Goal: Transaction & Acquisition: Purchase product/service

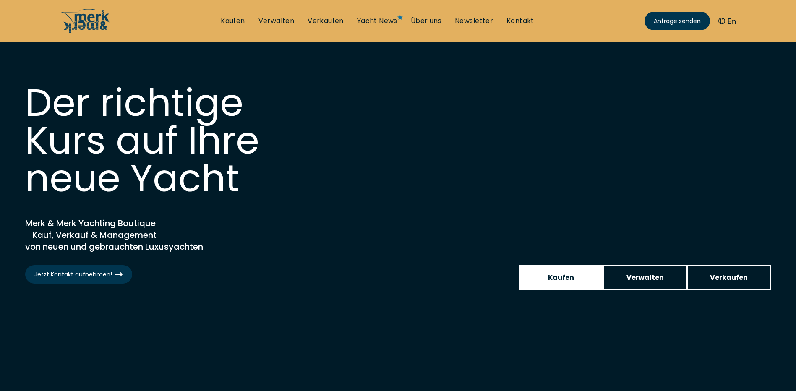
click at [558, 275] on span "Kaufen" at bounding box center [561, 277] width 26 height 10
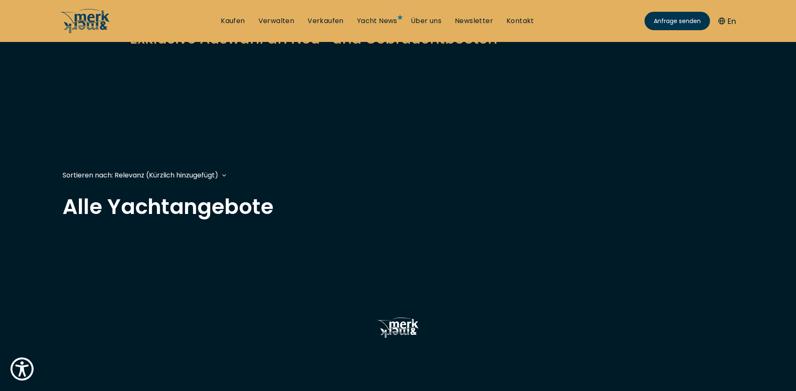
scroll to position [224, 0]
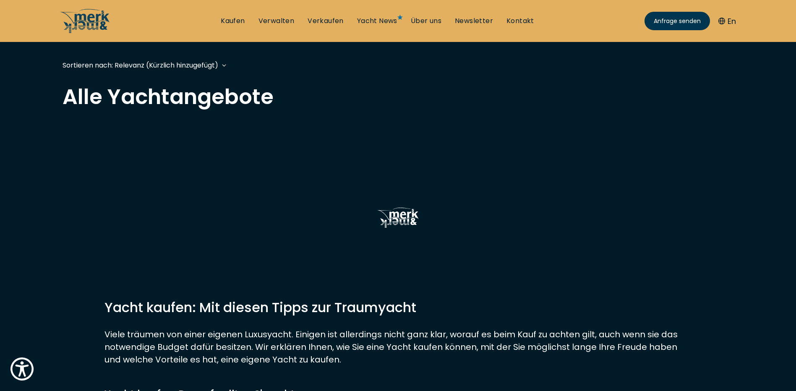
click at [200, 67] on div "Sortieren nach: Relevanz (Kürzlich hinzugefügt) Relevanz (Kürzlich hinzugefügt)…" at bounding box center [141, 65] width 156 height 10
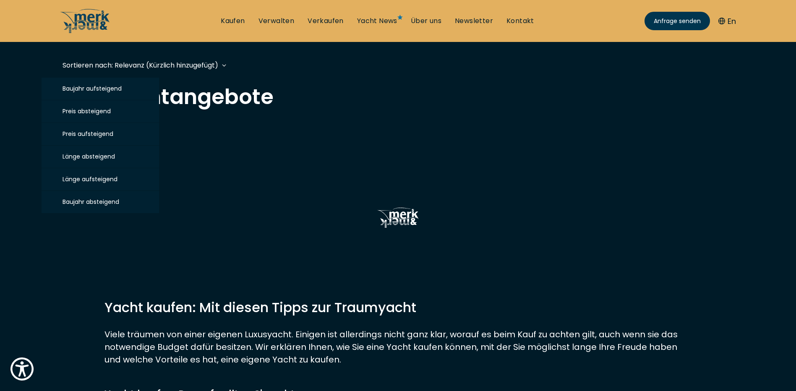
click at [363, 101] on h2 "Alle Yachtangebote" at bounding box center [398, 96] width 671 height 21
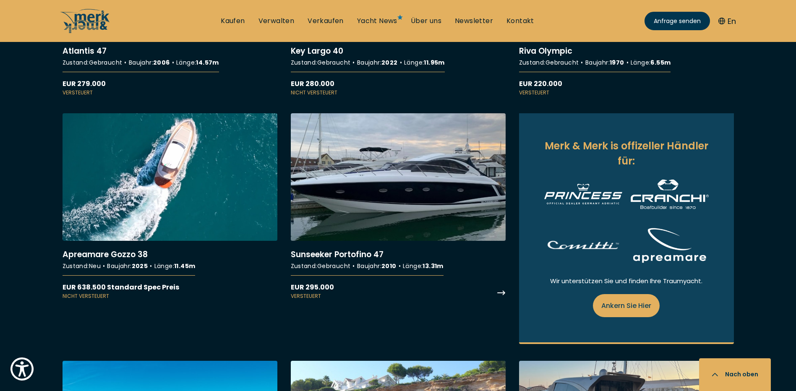
scroll to position [895, 0]
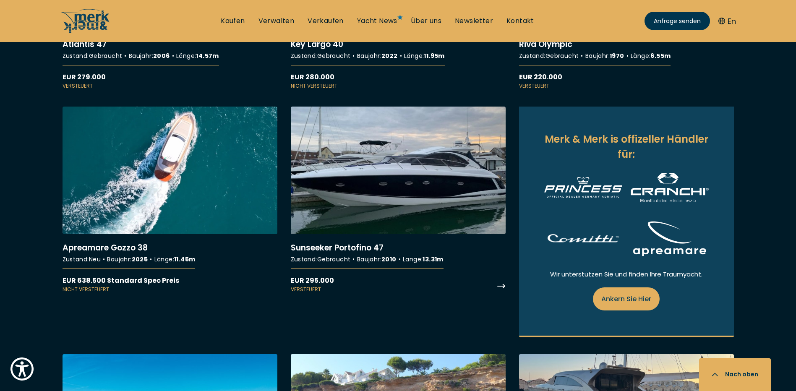
click at [380, 182] on link "More details about Sunseeker Portofino 47" at bounding box center [398, 200] width 215 height 187
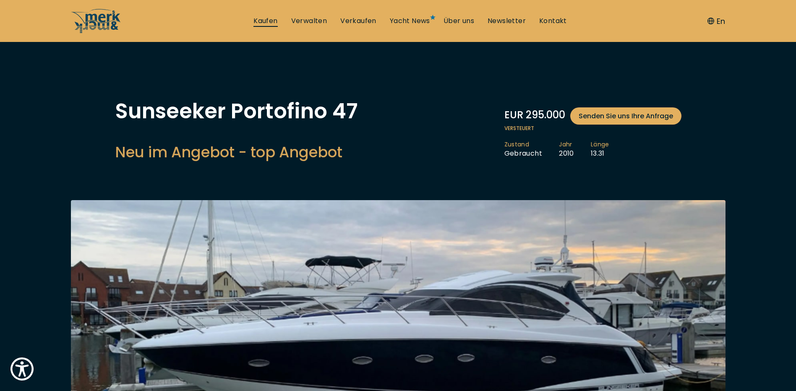
click at [275, 20] on link "Kaufen" at bounding box center [265, 20] width 24 height 9
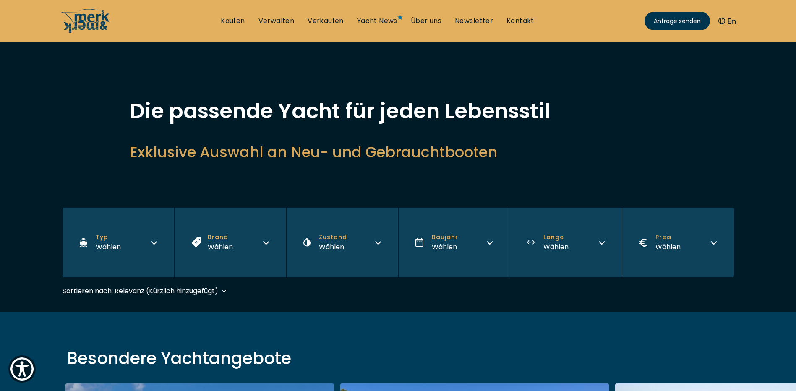
click at [705, 248] on button "Preis Wählen" at bounding box center [678, 243] width 112 height 70
click at [718, 238] on button "Preis Wählen" at bounding box center [678, 243] width 112 height 70
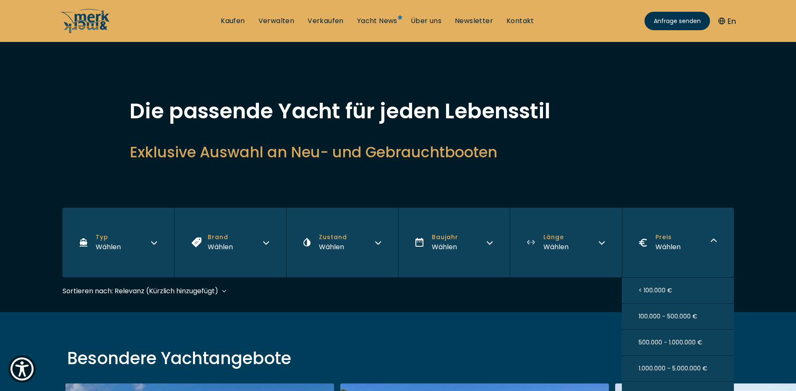
click at [674, 315] on span "100.000 - 500.000 €" at bounding box center [668, 316] width 59 height 9
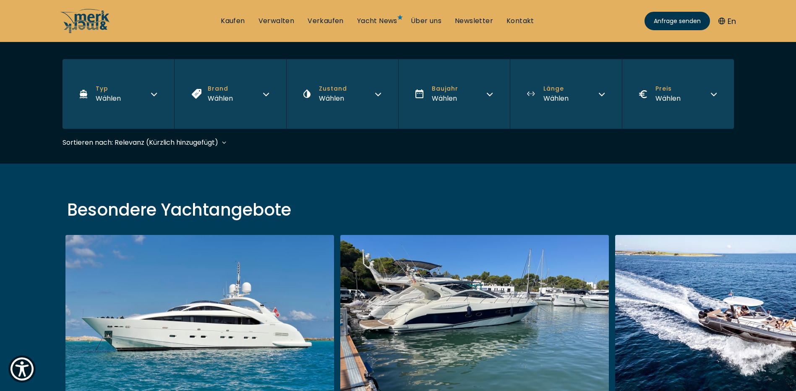
scroll to position [206, 0]
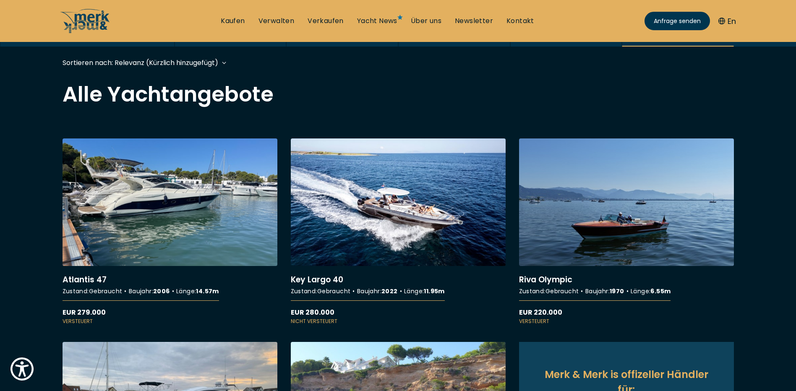
scroll to position [336, 0]
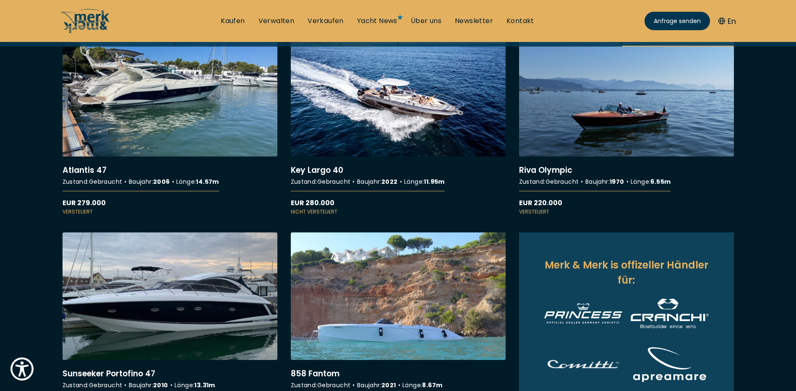
click at [189, 304] on link "More details about Sunseeker Portofino 47" at bounding box center [170, 325] width 215 height 187
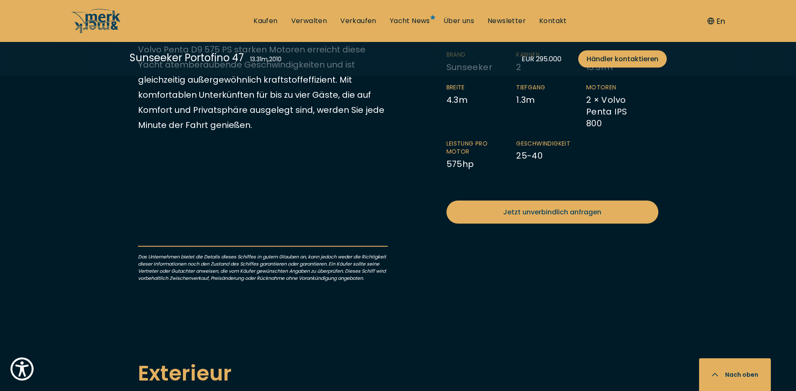
scroll to position [783, 0]
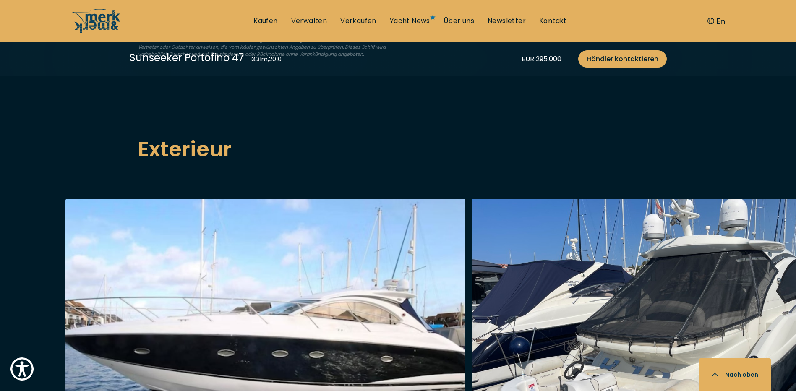
click at [317, 273] on img "button" at bounding box center [265, 333] width 400 height 269
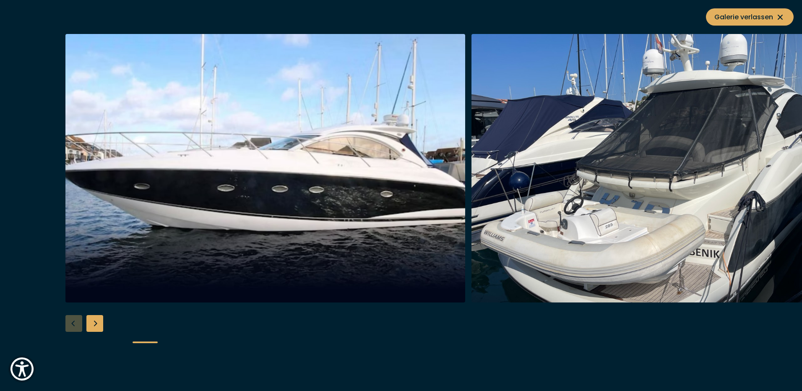
click at [94, 324] on div "Next slide" at bounding box center [94, 323] width 17 height 17
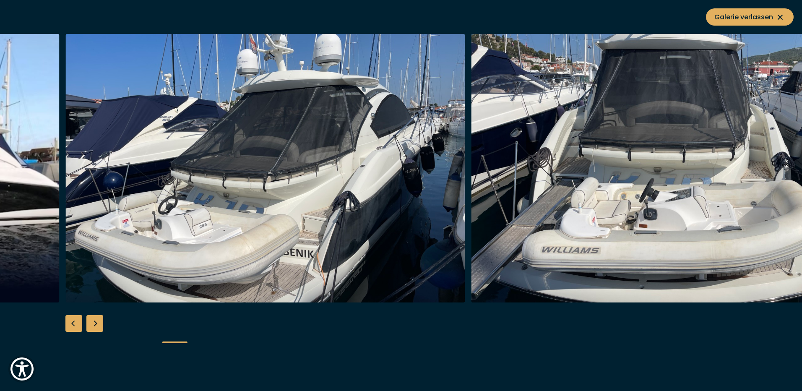
click at [94, 324] on div "Next slide" at bounding box center [94, 323] width 17 height 17
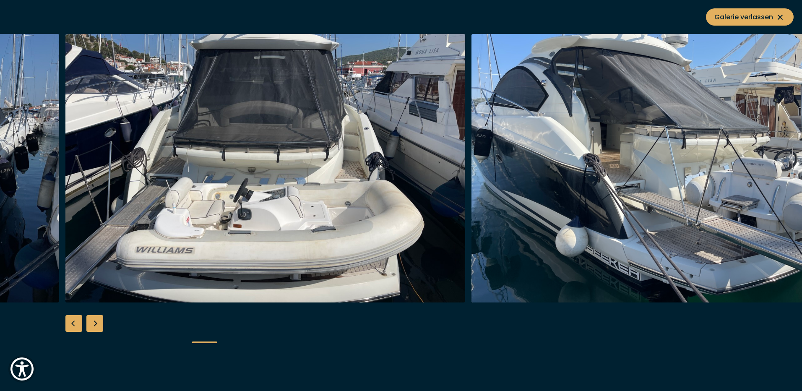
click at [94, 324] on div "Next slide" at bounding box center [94, 323] width 17 height 17
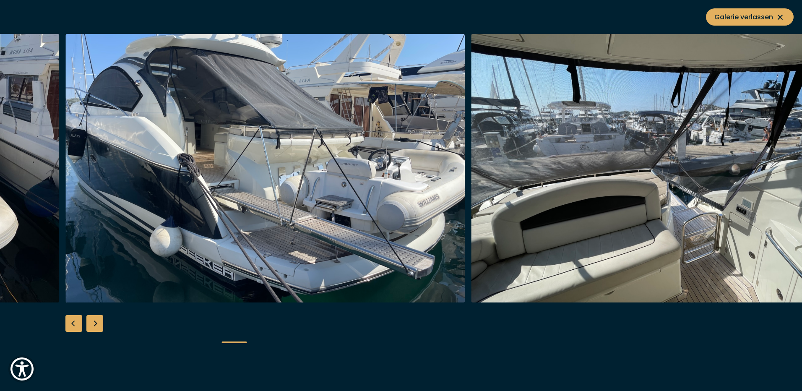
click at [94, 324] on div "Next slide" at bounding box center [94, 323] width 17 height 17
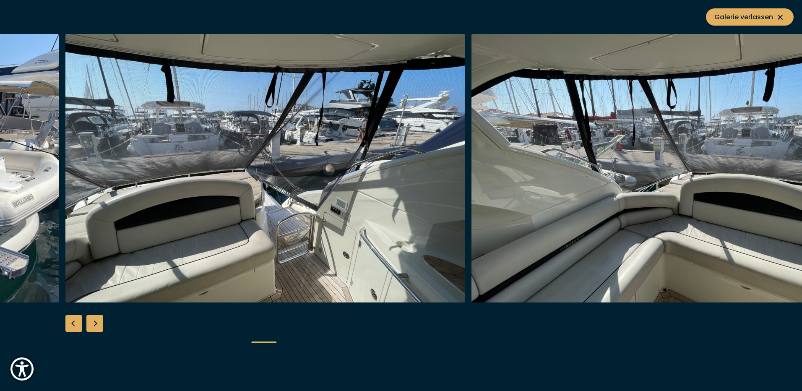
click at [94, 324] on div "Next slide" at bounding box center [94, 323] width 17 height 17
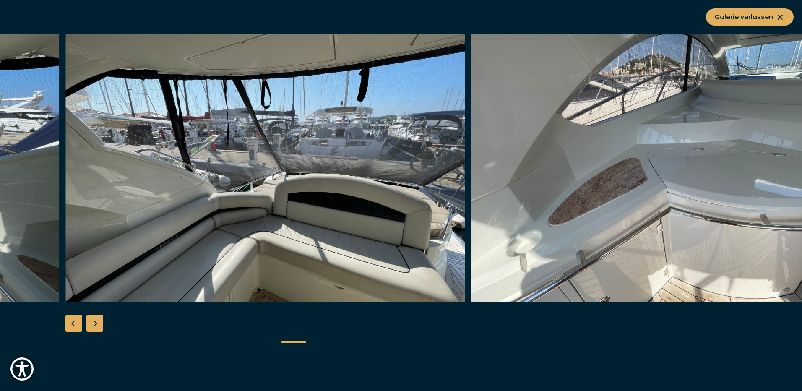
click at [94, 324] on div "Next slide" at bounding box center [94, 323] width 17 height 17
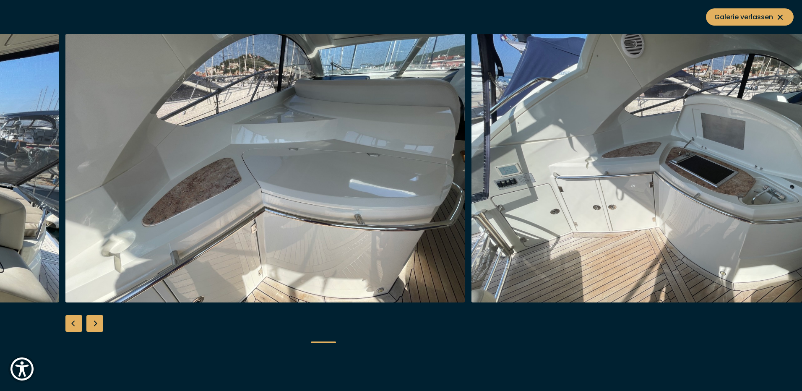
click at [94, 324] on div "Next slide" at bounding box center [94, 323] width 17 height 17
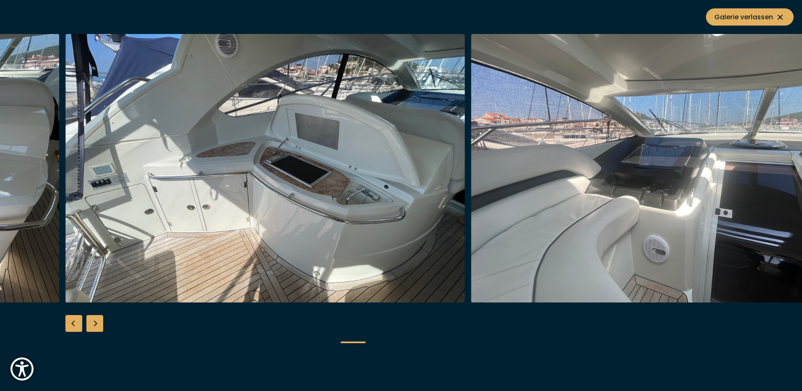
click at [94, 324] on div "Next slide" at bounding box center [94, 323] width 17 height 17
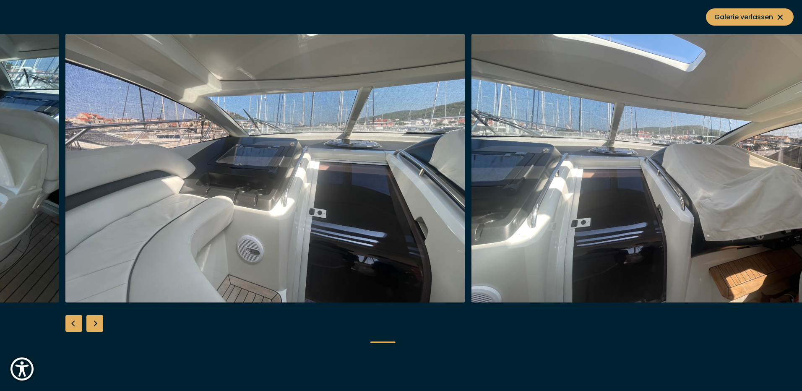
click at [94, 324] on div "Next slide" at bounding box center [94, 323] width 17 height 17
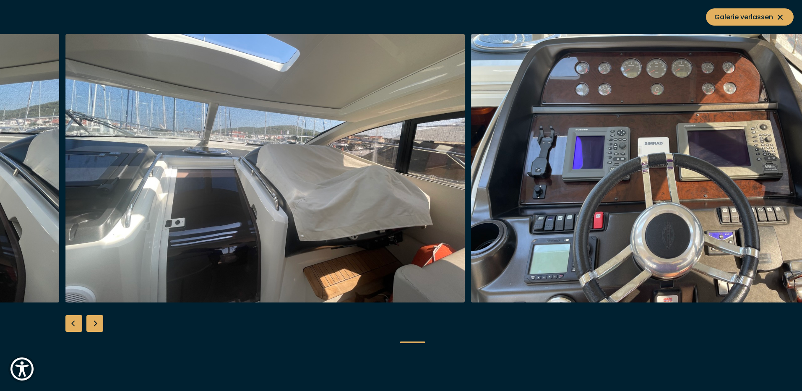
click at [94, 324] on div "Next slide" at bounding box center [94, 323] width 17 height 17
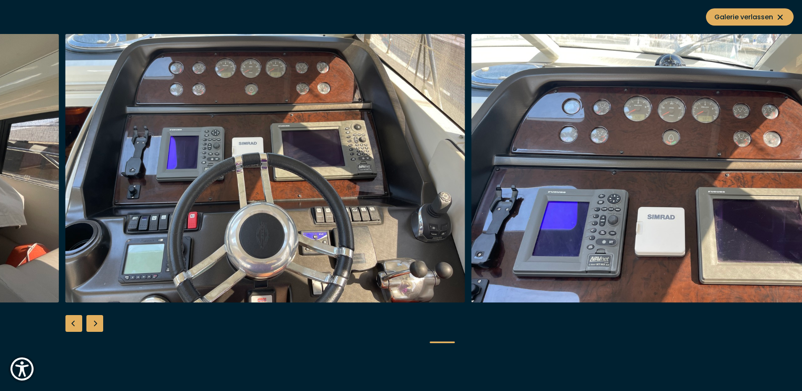
click at [277, 232] on img "button" at bounding box center [265, 168] width 400 height 269
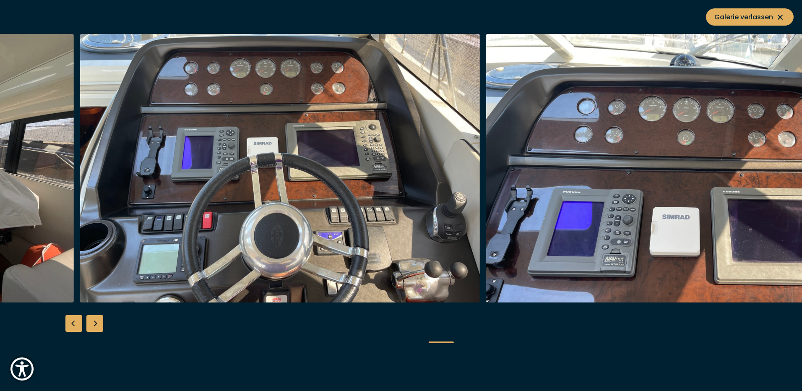
click at [94, 321] on div "Next slide" at bounding box center [94, 323] width 17 height 17
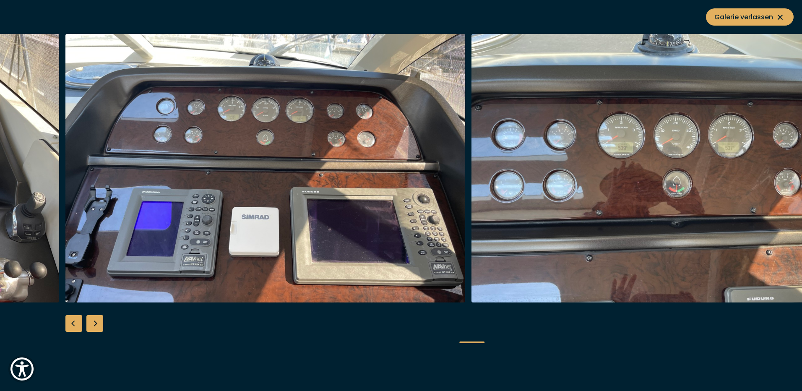
click at [94, 321] on div "Next slide" at bounding box center [94, 323] width 17 height 17
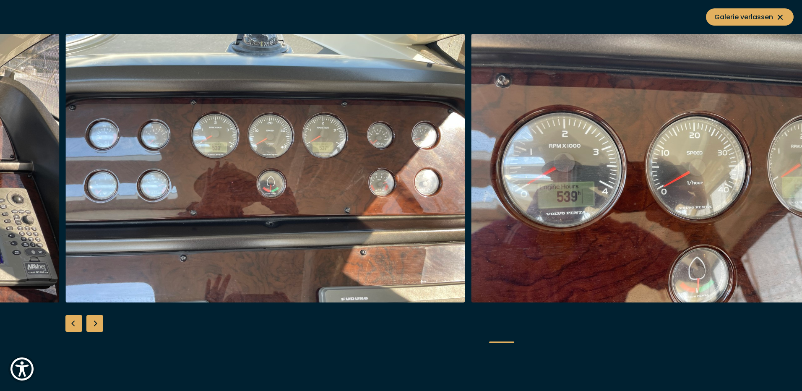
click at [94, 321] on div "Next slide" at bounding box center [94, 323] width 17 height 17
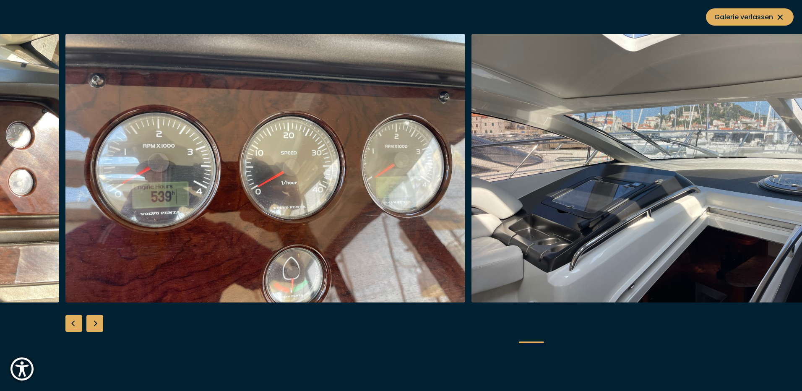
click at [94, 321] on div "Next slide" at bounding box center [94, 323] width 17 height 17
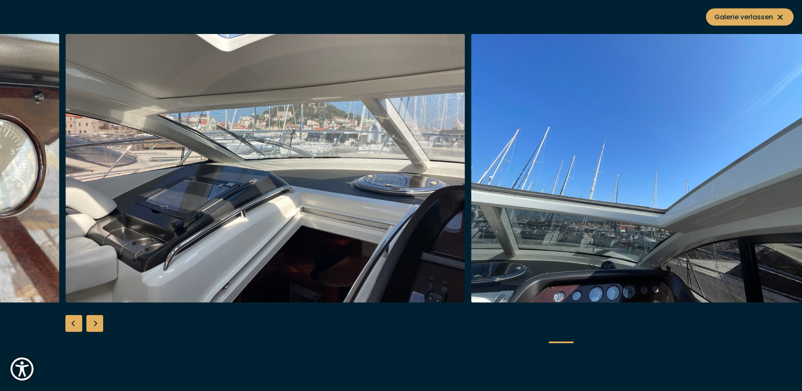
click at [94, 321] on div "Next slide" at bounding box center [94, 323] width 17 height 17
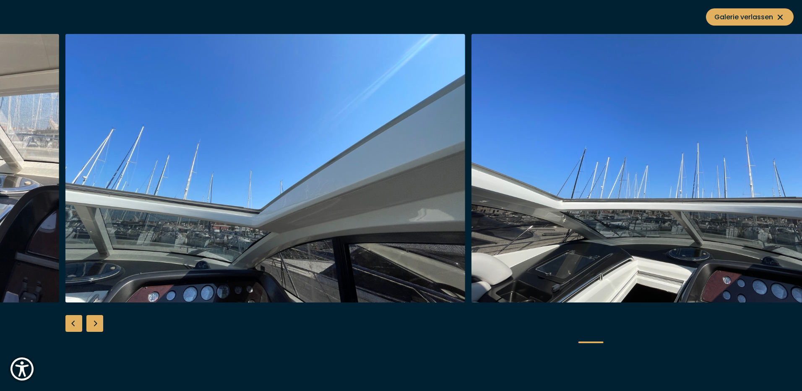
click at [94, 321] on div "Next slide" at bounding box center [94, 323] width 17 height 17
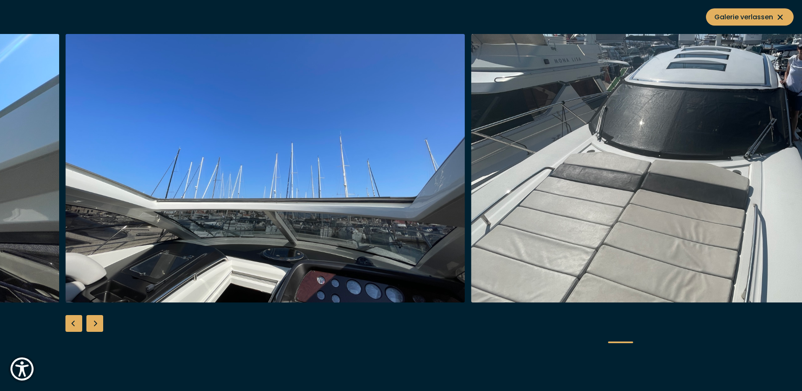
click at [94, 321] on div "Next slide" at bounding box center [94, 323] width 17 height 17
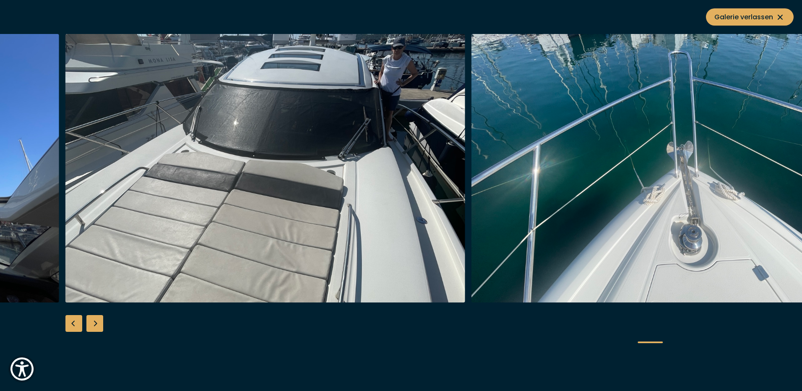
click at [94, 321] on div "Next slide" at bounding box center [94, 323] width 17 height 17
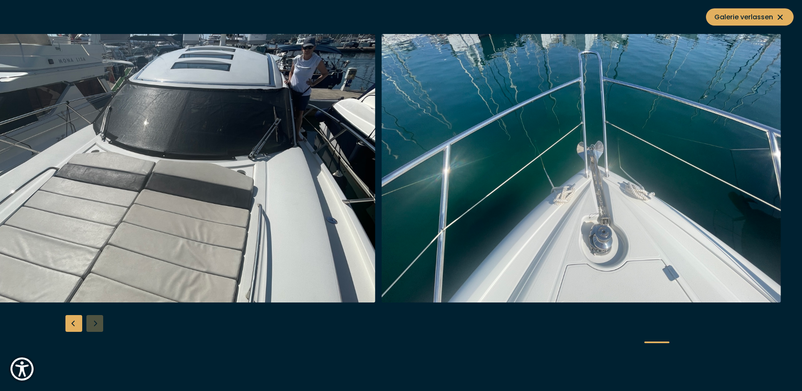
click at [94, 321] on div at bounding box center [401, 195] width 802 height 323
click at [748, 15] on span "Galerie verlassen" at bounding box center [750, 17] width 71 height 10
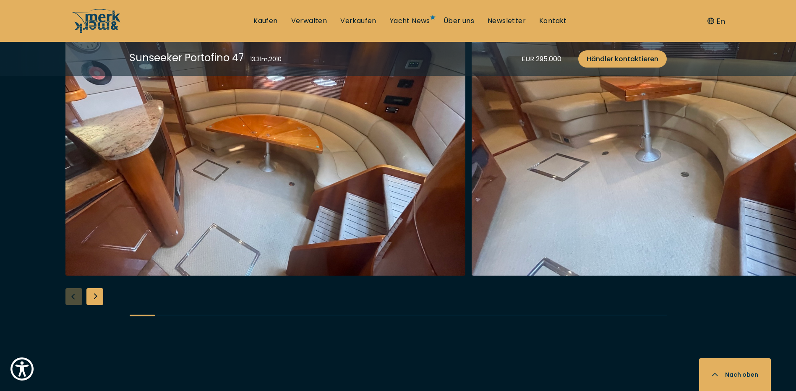
scroll to position [1455, 0]
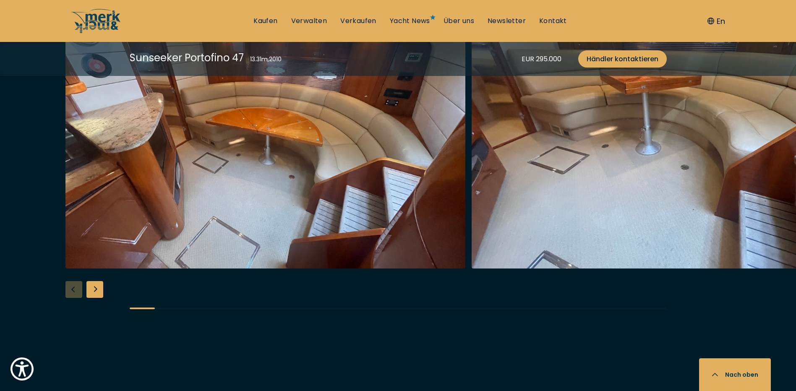
click at [243, 190] on img "button" at bounding box center [265, 134] width 400 height 269
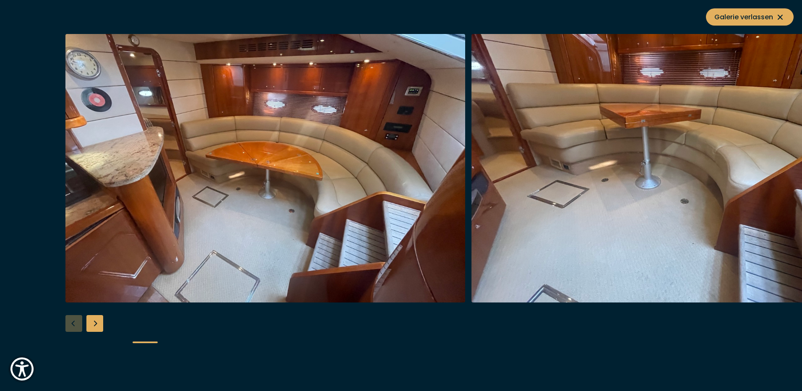
click at [91, 321] on div "Next slide" at bounding box center [94, 323] width 17 height 17
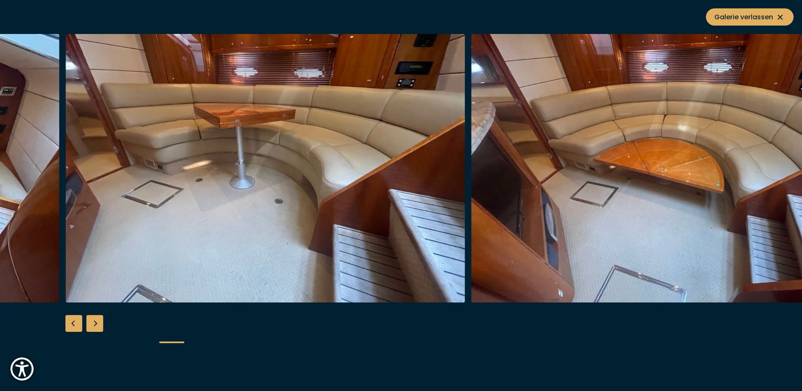
click at [94, 322] on div "Next slide" at bounding box center [94, 323] width 17 height 17
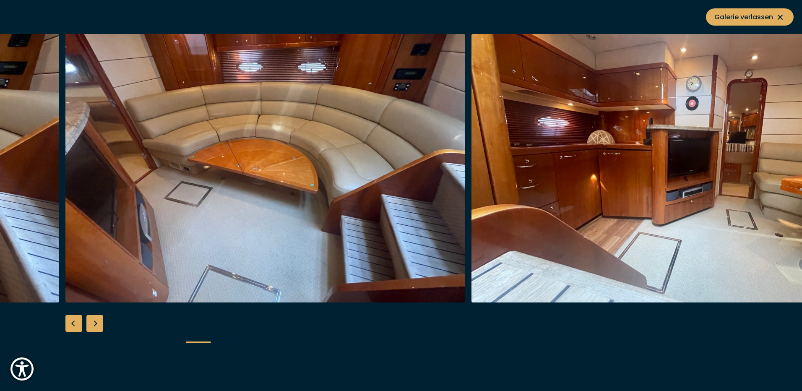
click at [94, 322] on div "Next slide" at bounding box center [94, 323] width 17 height 17
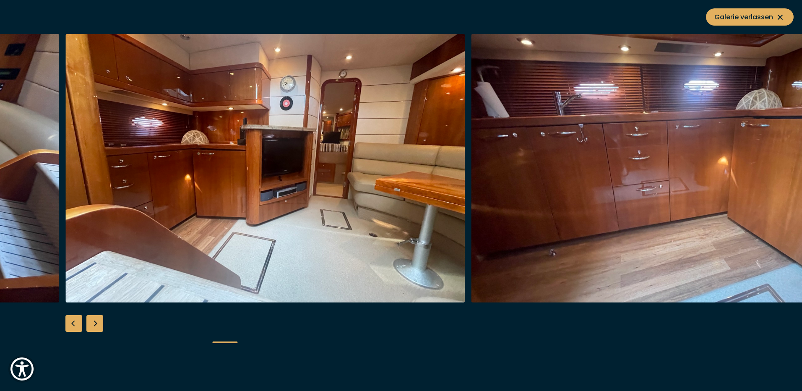
click at [94, 322] on div "Next slide" at bounding box center [94, 323] width 17 height 17
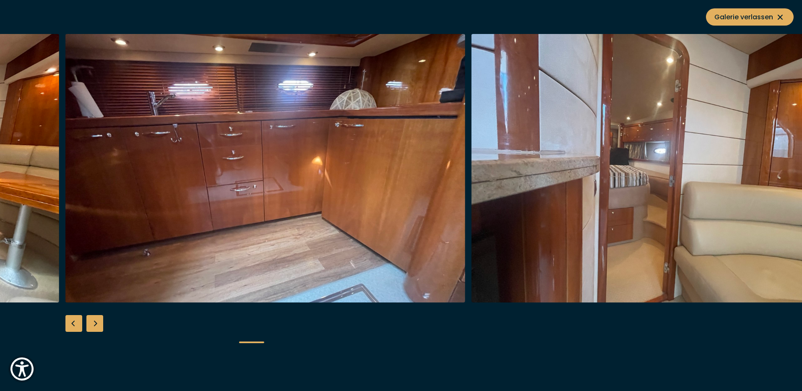
click at [94, 322] on div "Next slide" at bounding box center [94, 323] width 17 height 17
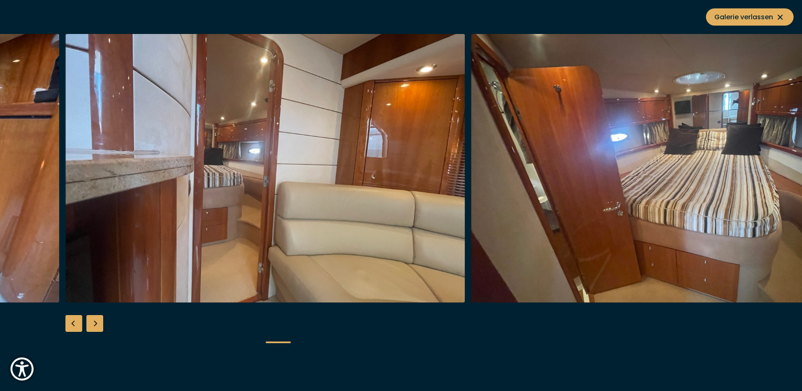
click at [94, 322] on div "Next slide" at bounding box center [94, 323] width 17 height 17
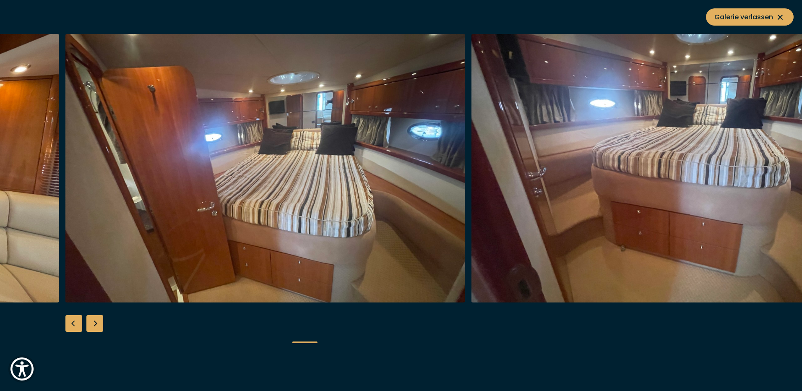
click at [94, 322] on div "Next slide" at bounding box center [94, 323] width 17 height 17
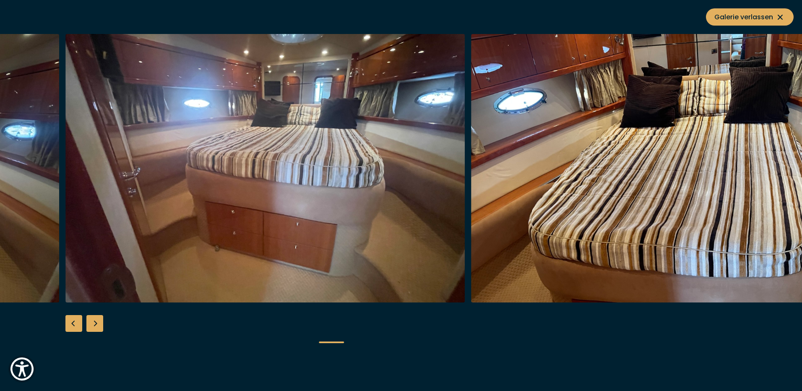
click at [94, 322] on div "Next slide" at bounding box center [94, 323] width 17 height 17
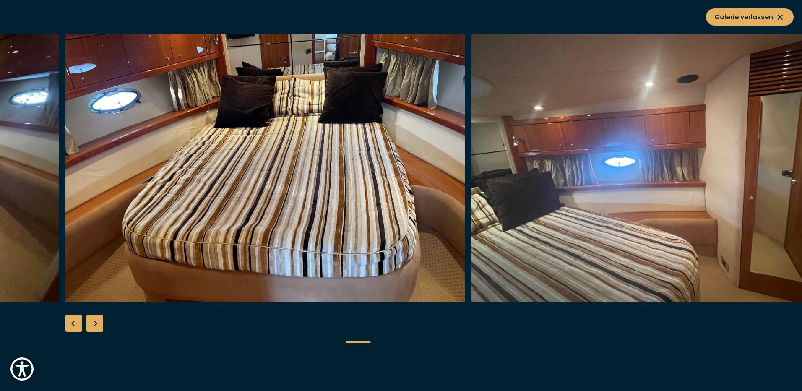
click at [94, 322] on div "Next slide" at bounding box center [94, 323] width 17 height 17
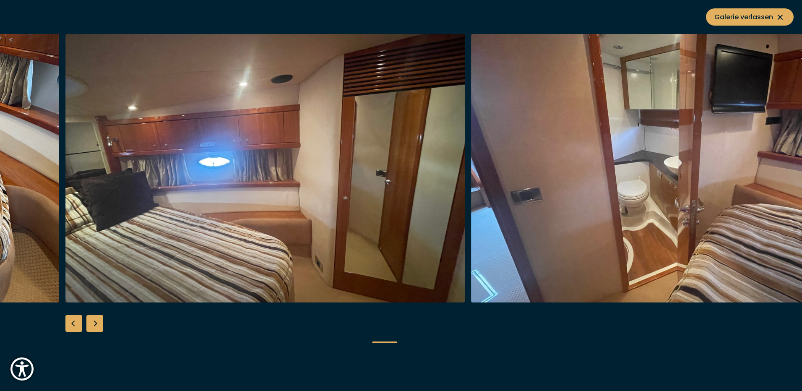
click at [94, 322] on div "Next slide" at bounding box center [94, 323] width 17 height 17
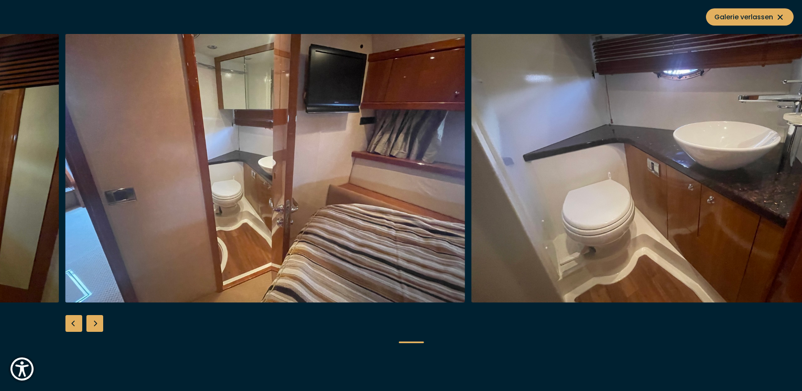
click at [94, 322] on div "Next slide" at bounding box center [94, 323] width 17 height 17
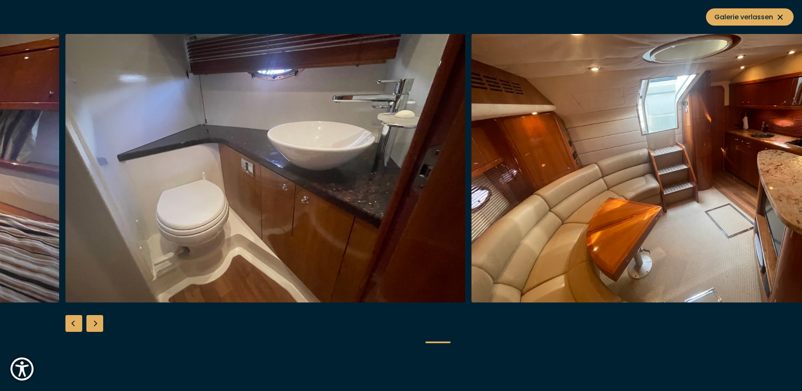
click at [94, 322] on div "Next slide" at bounding box center [94, 323] width 17 height 17
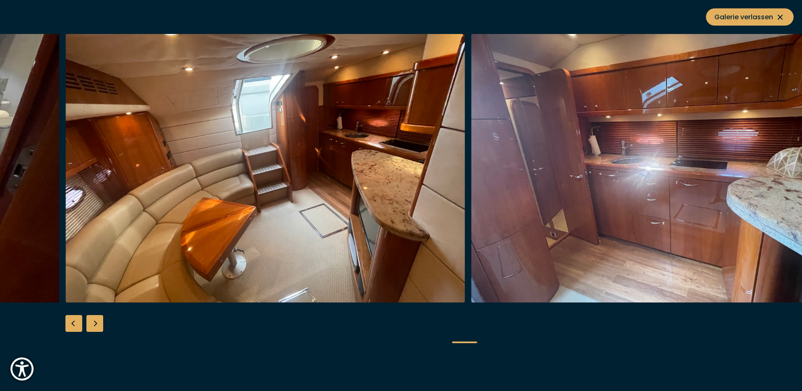
click at [94, 322] on div "Next slide" at bounding box center [94, 323] width 17 height 17
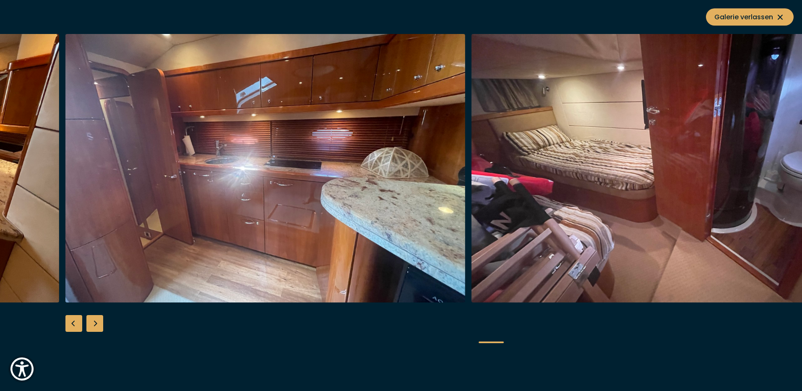
click at [94, 322] on div "Next slide" at bounding box center [94, 323] width 17 height 17
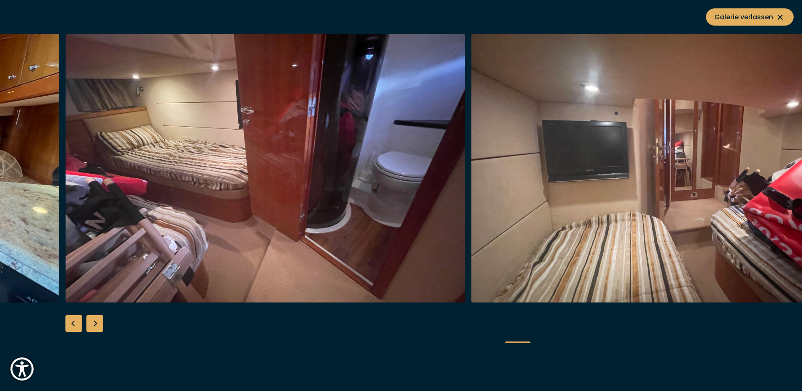
click at [94, 322] on div "Next slide" at bounding box center [94, 323] width 17 height 17
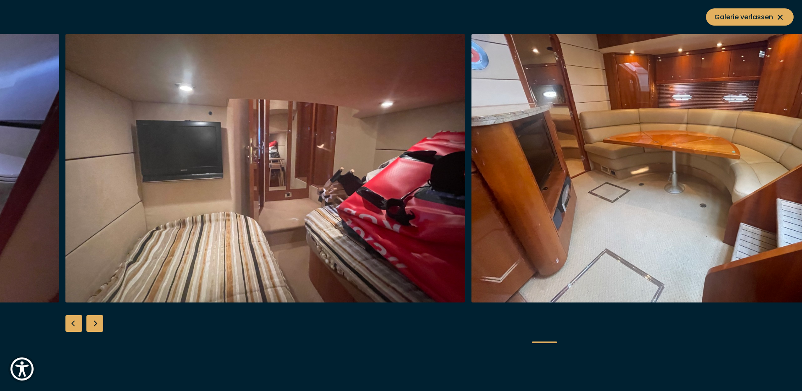
click at [94, 322] on div "Next slide" at bounding box center [94, 323] width 17 height 17
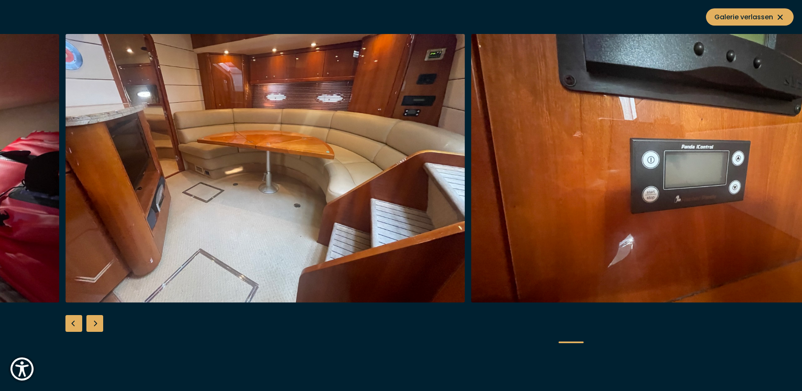
click at [94, 322] on div "Next slide" at bounding box center [94, 323] width 17 height 17
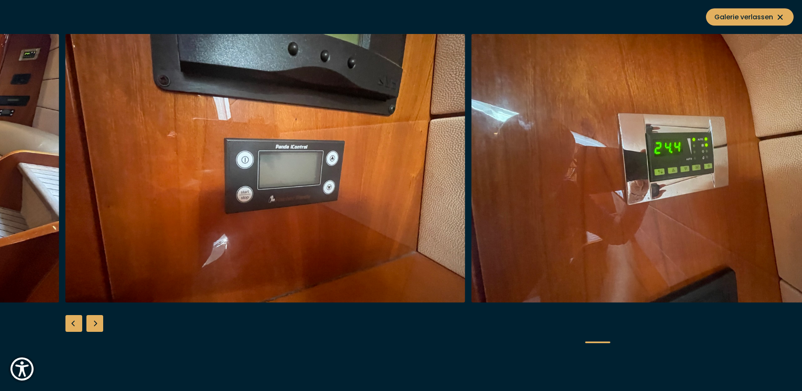
click at [94, 322] on div "Next slide" at bounding box center [94, 323] width 17 height 17
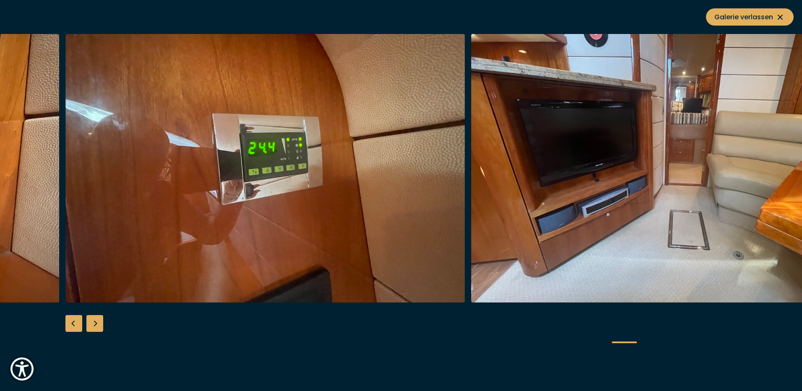
click at [94, 322] on div "Next slide" at bounding box center [94, 323] width 17 height 17
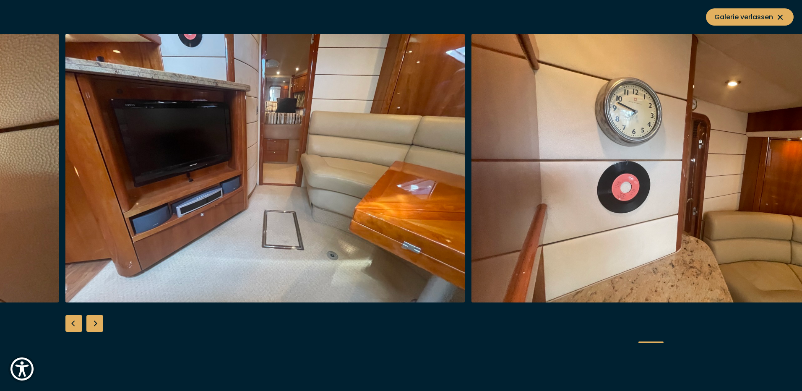
click at [94, 322] on div "Next slide" at bounding box center [94, 323] width 17 height 17
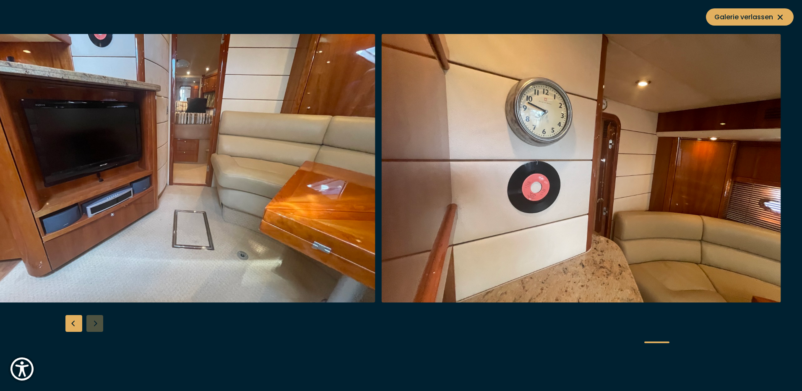
click at [94, 322] on div at bounding box center [401, 195] width 802 height 323
click at [742, 20] on span "Galerie verlassen" at bounding box center [750, 17] width 71 height 10
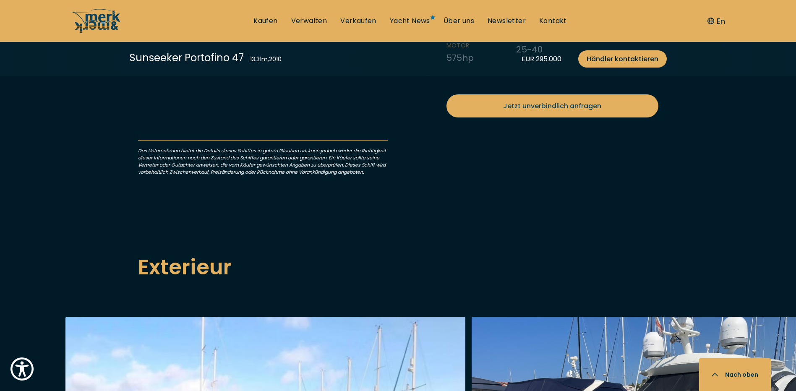
scroll to position [895, 0]
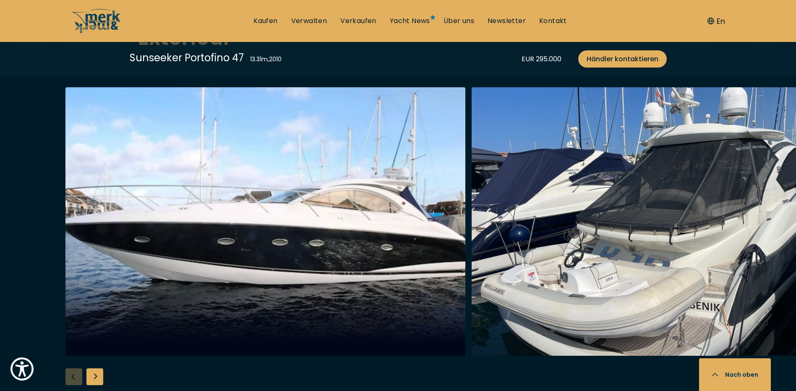
click at [298, 253] on img "button" at bounding box center [265, 221] width 400 height 269
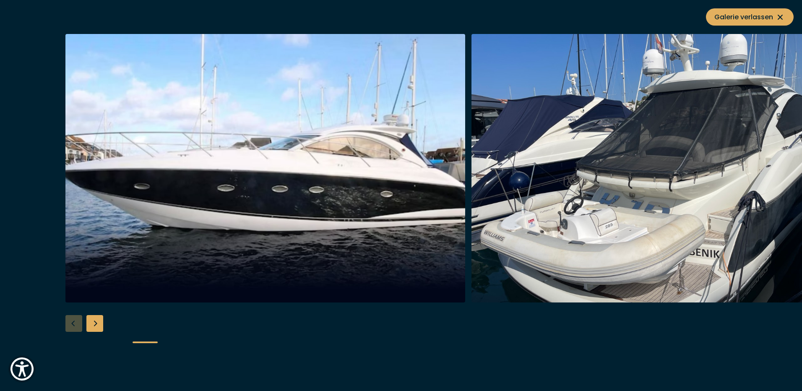
click at [319, 208] on img "button" at bounding box center [265, 168] width 400 height 269
click at [101, 323] on div "Next slide" at bounding box center [94, 323] width 17 height 17
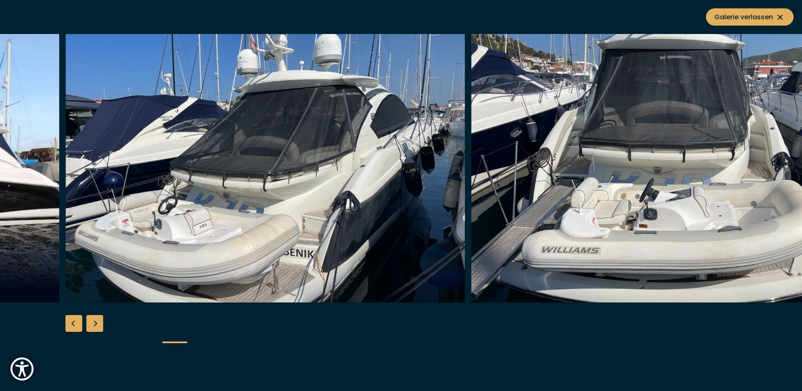
click at [101, 323] on div "Next slide" at bounding box center [94, 323] width 17 height 17
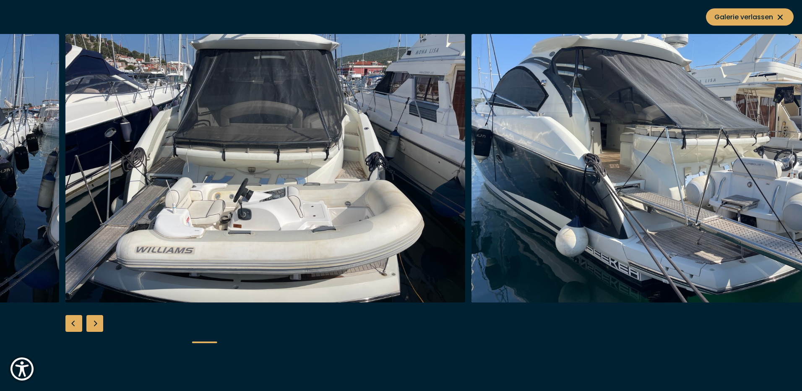
click at [101, 323] on div "Next slide" at bounding box center [94, 323] width 17 height 17
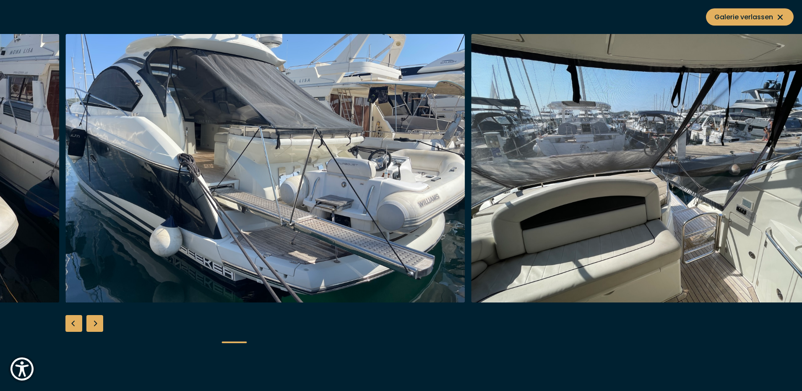
click at [101, 323] on div "Next slide" at bounding box center [94, 323] width 17 height 17
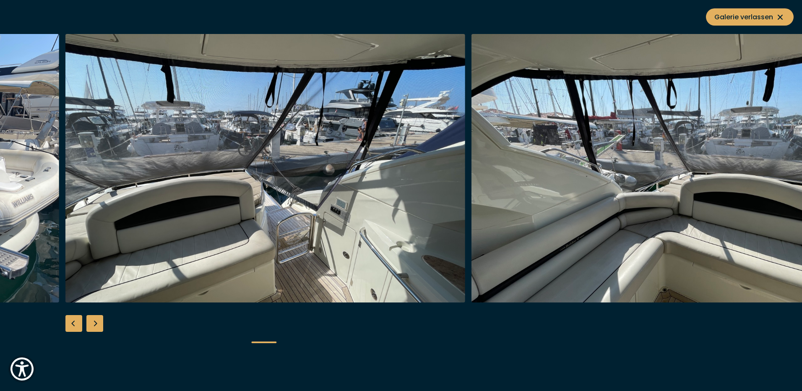
click at [101, 323] on div "Next slide" at bounding box center [94, 323] width 17 height 17
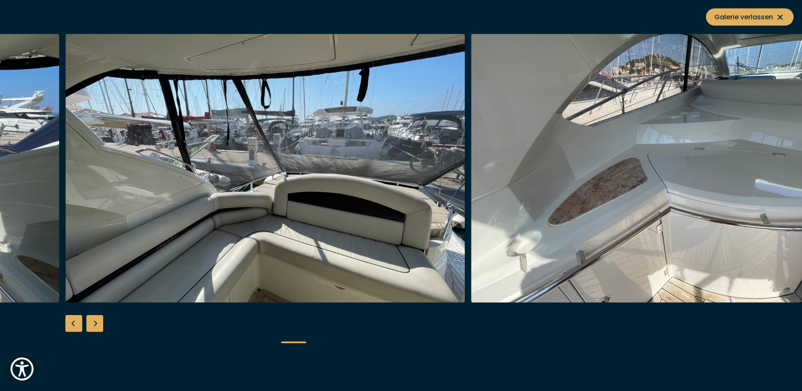
click at [101, 323] on div "Next slide" at bounding box center [94, 323] width 17 height 17
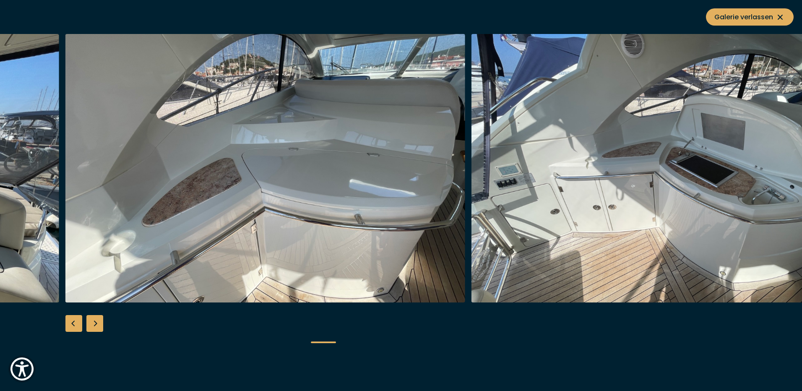
click at [101, 323] on div "Next slide" at bounding box center [94, 323] width 17 height 17
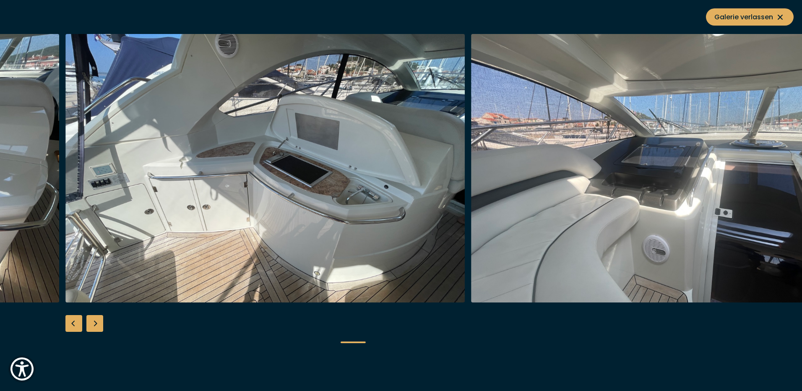
click at [101, 323] on div "Next slide" at bounding box center [94, 323] width 17 height 17
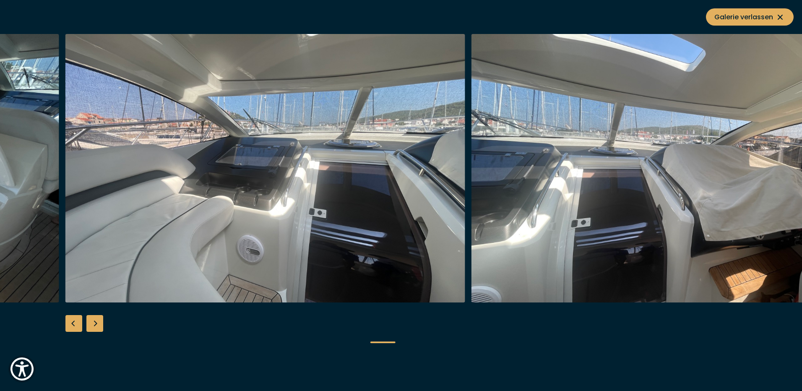
click at [94, 323] on div "Next slide" at bounding box center [94, 323] width 17 height 17
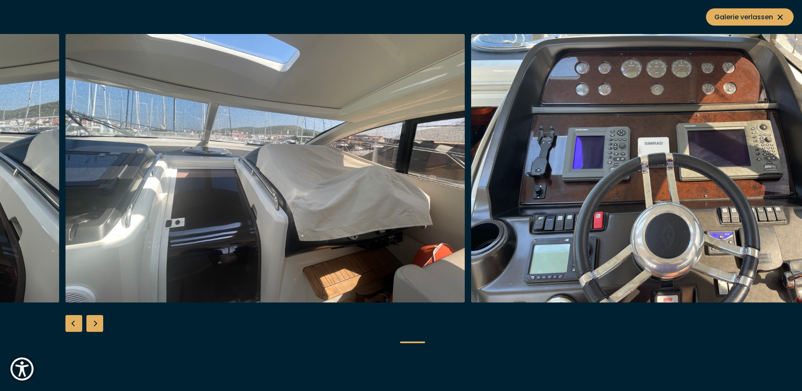
click at [94, 322] on div "Next slide" at bounding box center [94, 323] width 17 height 17
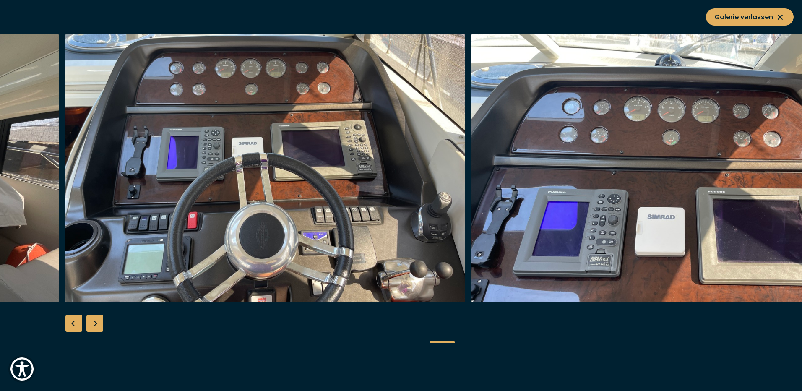
click at [94, 322] on div "Next slide" at bounding box center [94, 323] width 17 height 17
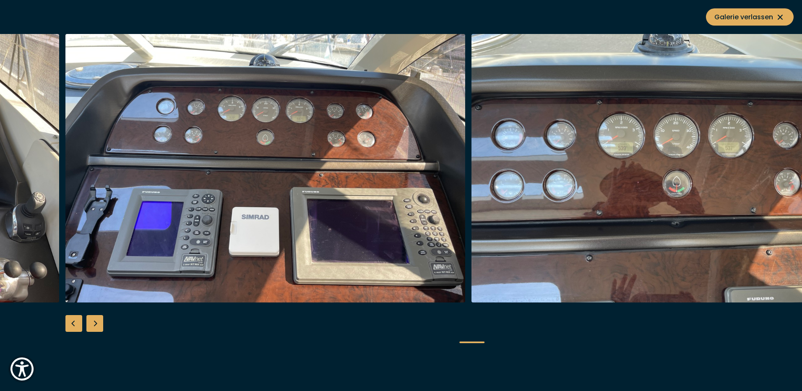
click at [94, 322] on div "Next slide" at bounding box center [94, 323] width 17 height 17
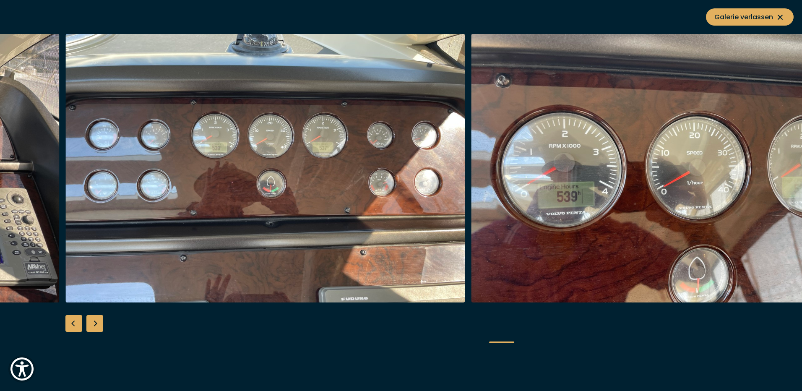
click at [94, 322] on div "Next slide" at bounding box center [94, 323] width 17 height 17
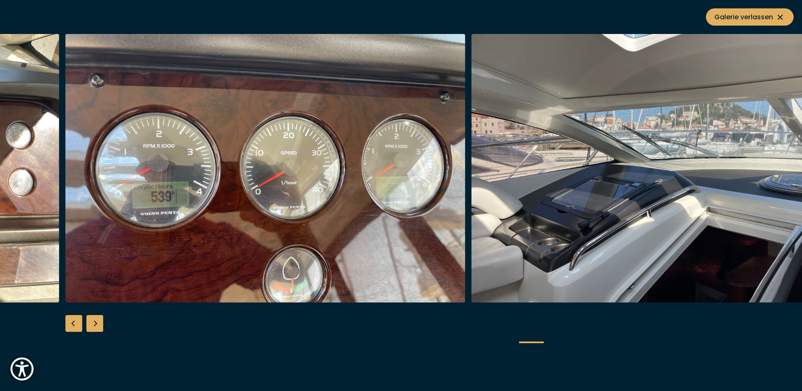
click at [94, 322] on div "Next slide" at bounding box center [94, 323] width 17 height 17
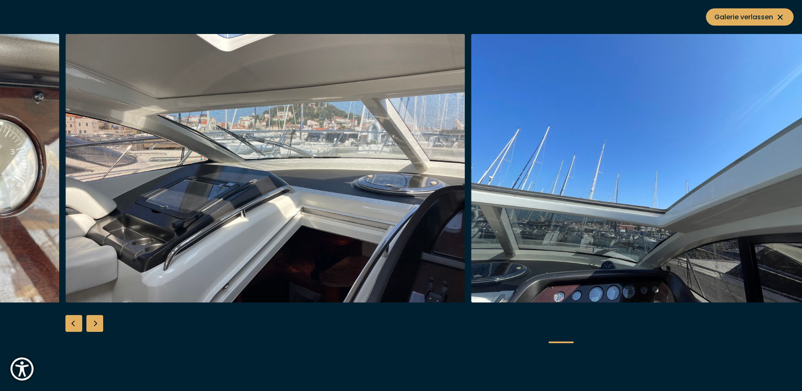
click at [94, 322] on div "Next slide" at bounding box center [94, 323] width 17 height 17
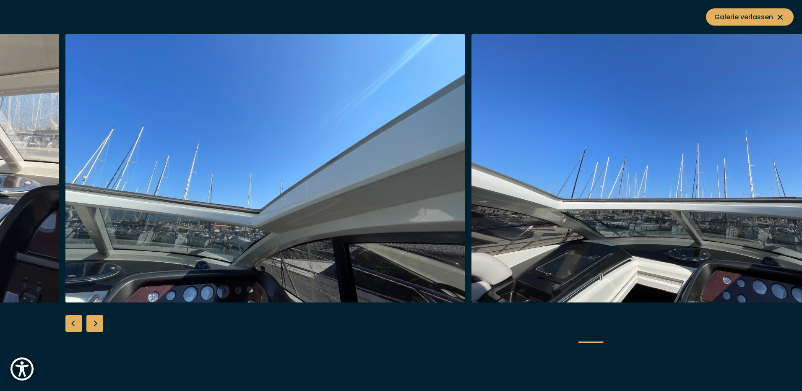
click at [94, 322] on div "Next slide" at bounding box center [94, 323] width 17 height 17
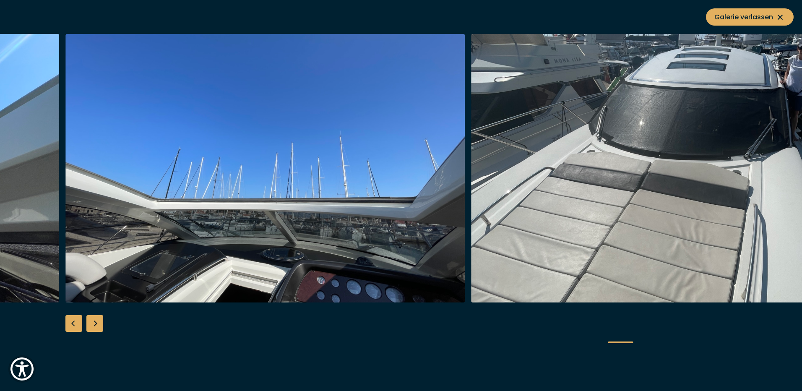
click at [94, 322] on div "Next slide" at bounding box center [94, 323] width 17 height 17
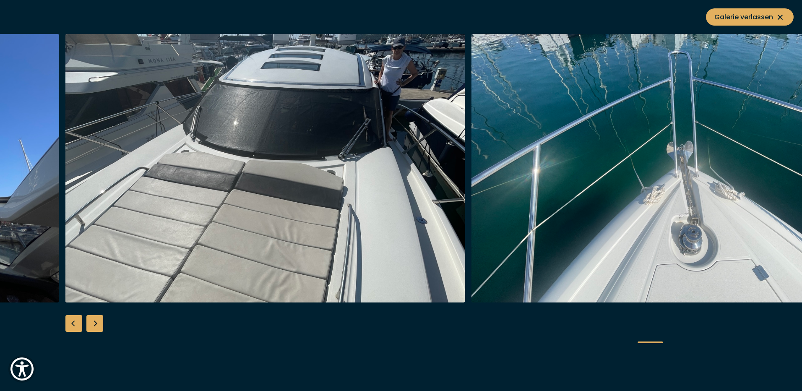
click at [94, 322] on div "Next slide" at bounding box center [94, 323] width 17 height 17
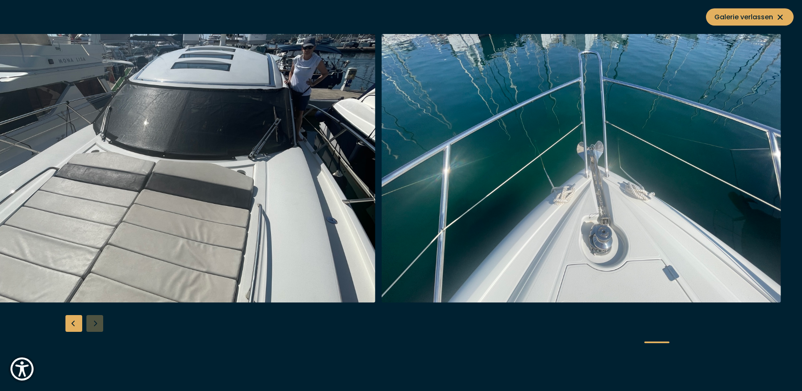
click at [94, 322] on div at bounding box center [401, 195] width 802 height 323
click at [723, 21] on span "Galerie verlassen" at bounding box center [750, 17] width 71 height 10
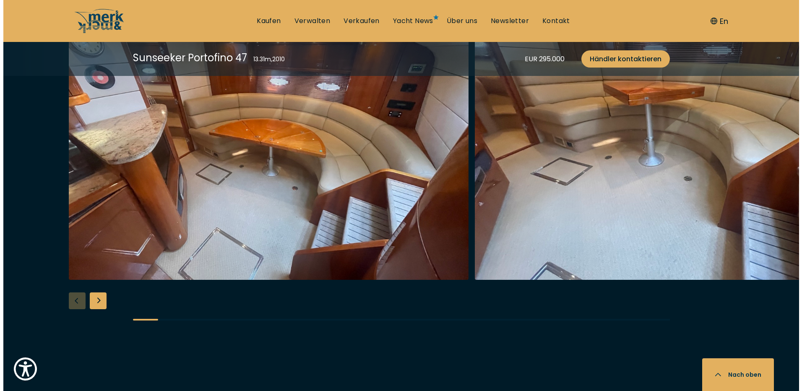
scroll to position [1455, 0]
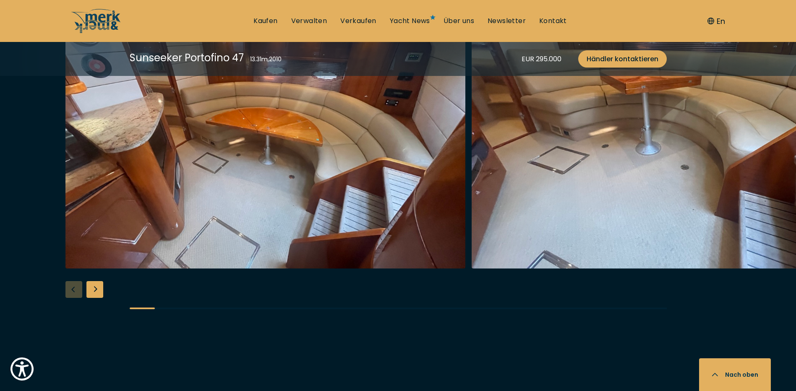
click at [246, 186] on img "button" at bounding box center [265, 134] width 400 height 269
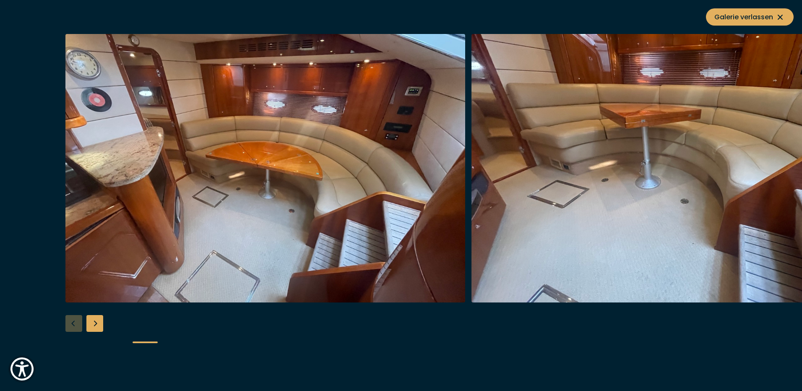
click at [91, 323] on div "Next slide" at bounding box center [94, 323] width 17 height 17
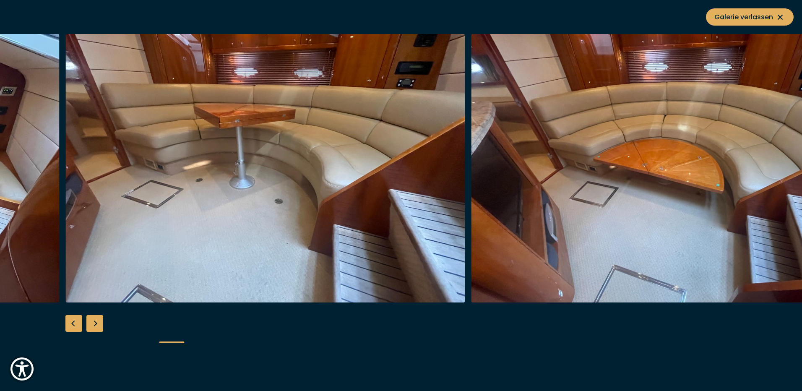
click at [90, 323] on div "Next slide" at bounding box center [94, 323] width 17 height 17
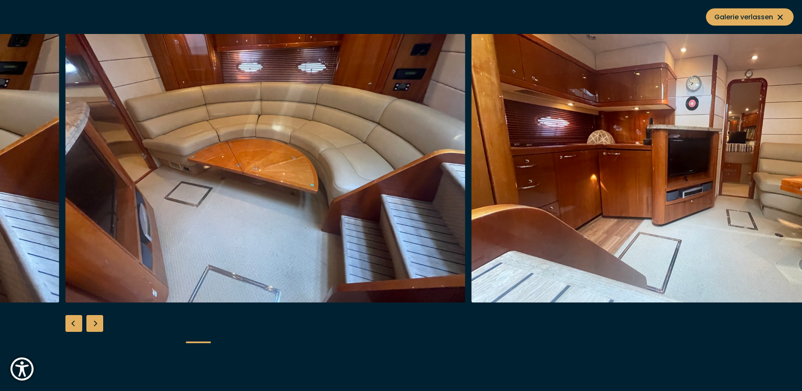
click at [90, 323] on div "Next slide" at bounding box center [94, 323] width 17 height 17
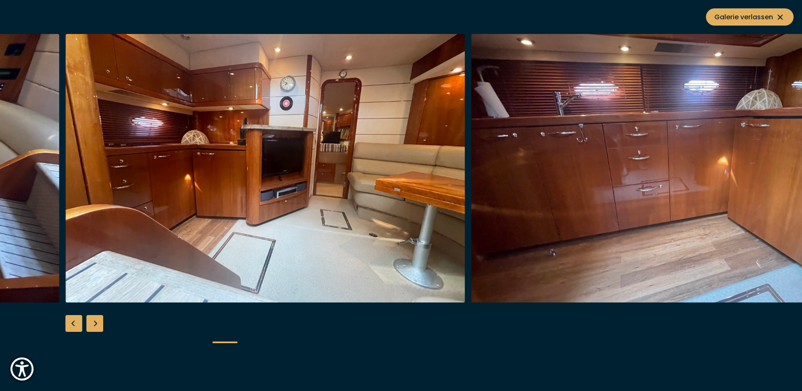
click at [90, 323] on div "Next slide" at bounding box center [94, 323] width 17 height 17
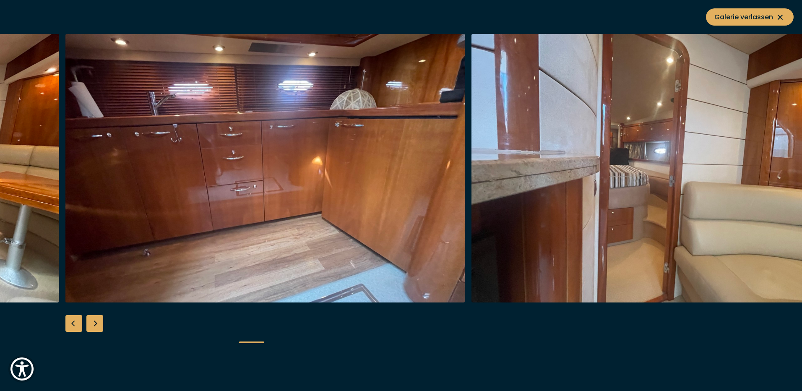
click at [90, 323] on div "Next slide" at bounding box center [94, 323] width 17 height 17
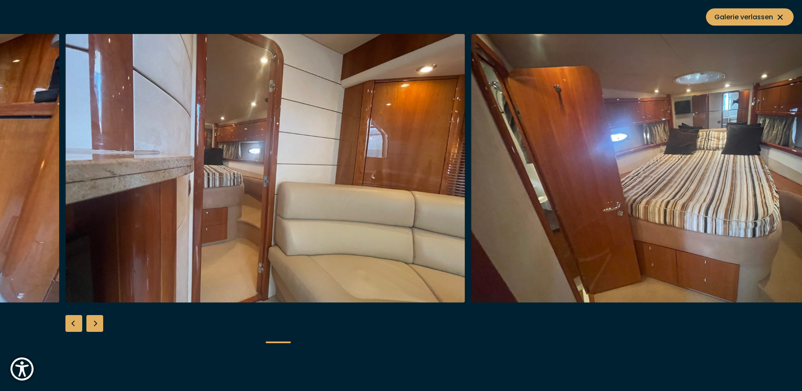
click at [90, 323] on div "Next slide" at bounding box center [94, 323] width 17 height 17
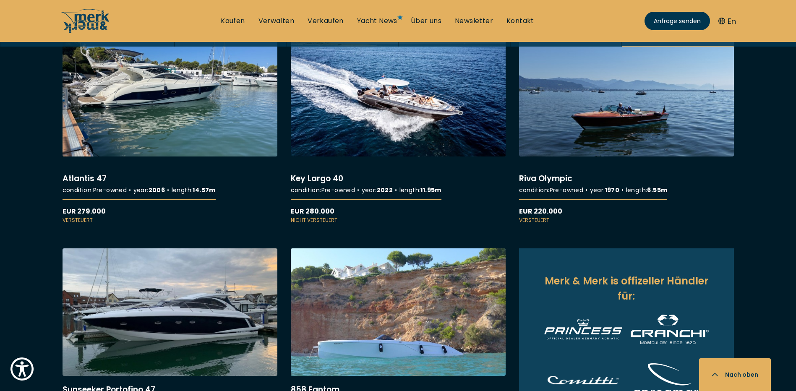
scroll to position [448, 0]
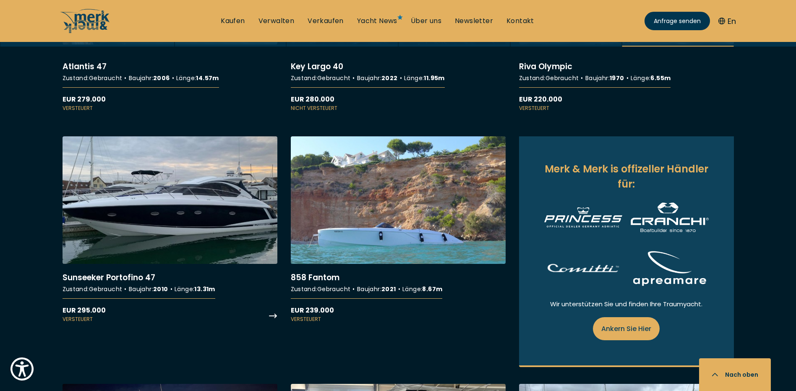
click at [180, 211] on link "More details about Sunseeker Portofino 47" at bounding box center [170, 229] width 215 height 187
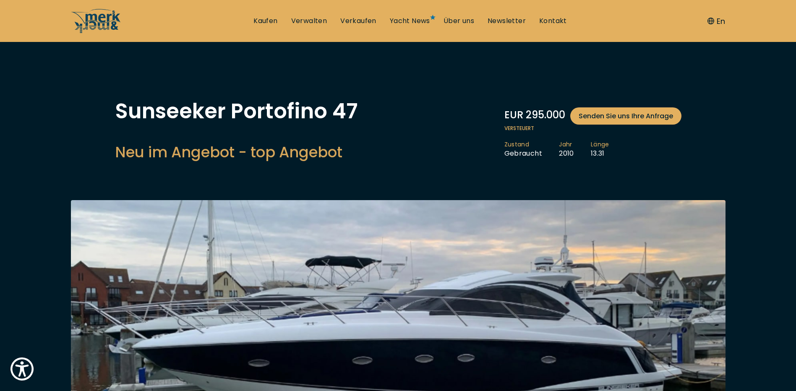
click at [464, 337] on img at bounding box center [398, 328] width 655 height 256
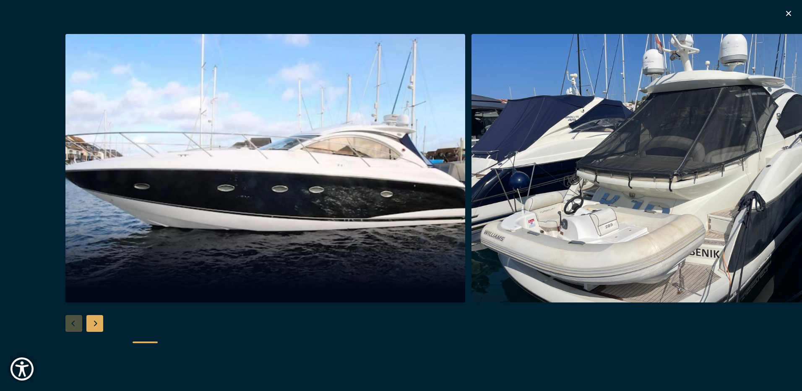
click at [787, 14] on icon "button" at bounding box center [789, 13] width 10 height 10
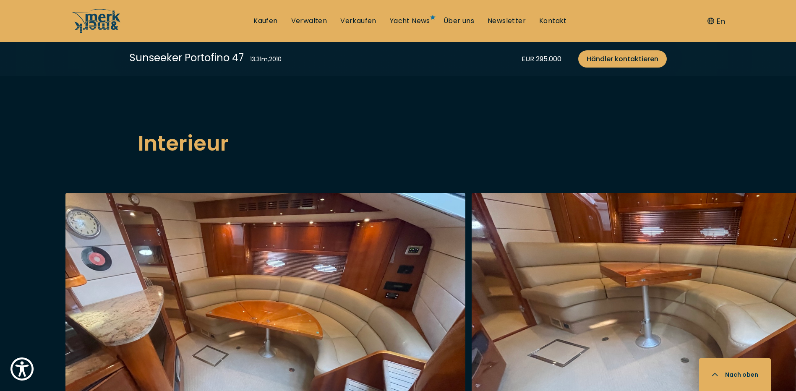
scroll to position [1343, 0]
